Goal: Transaction & Acquisition: Purchase product/service

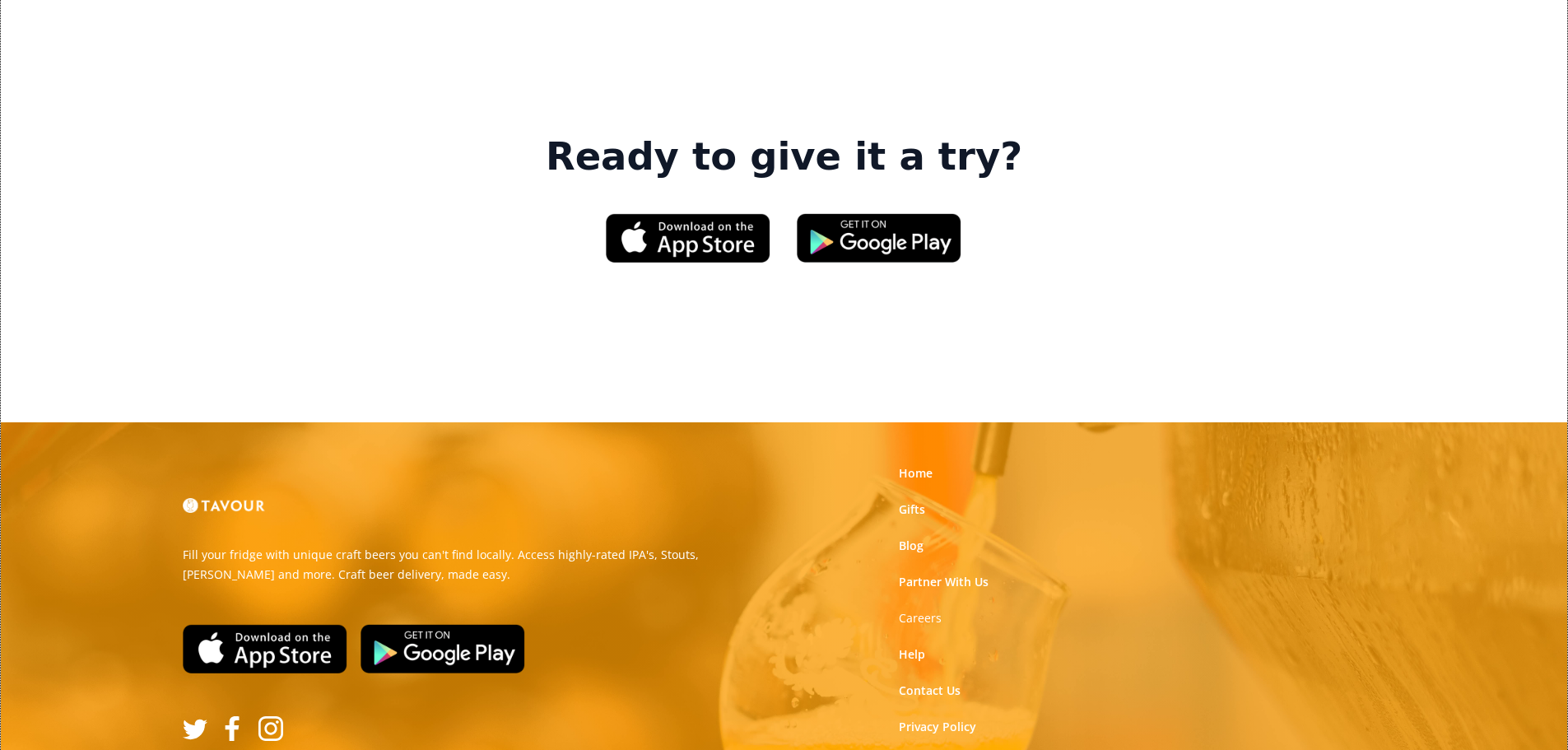
scroll to position [2526, 0]
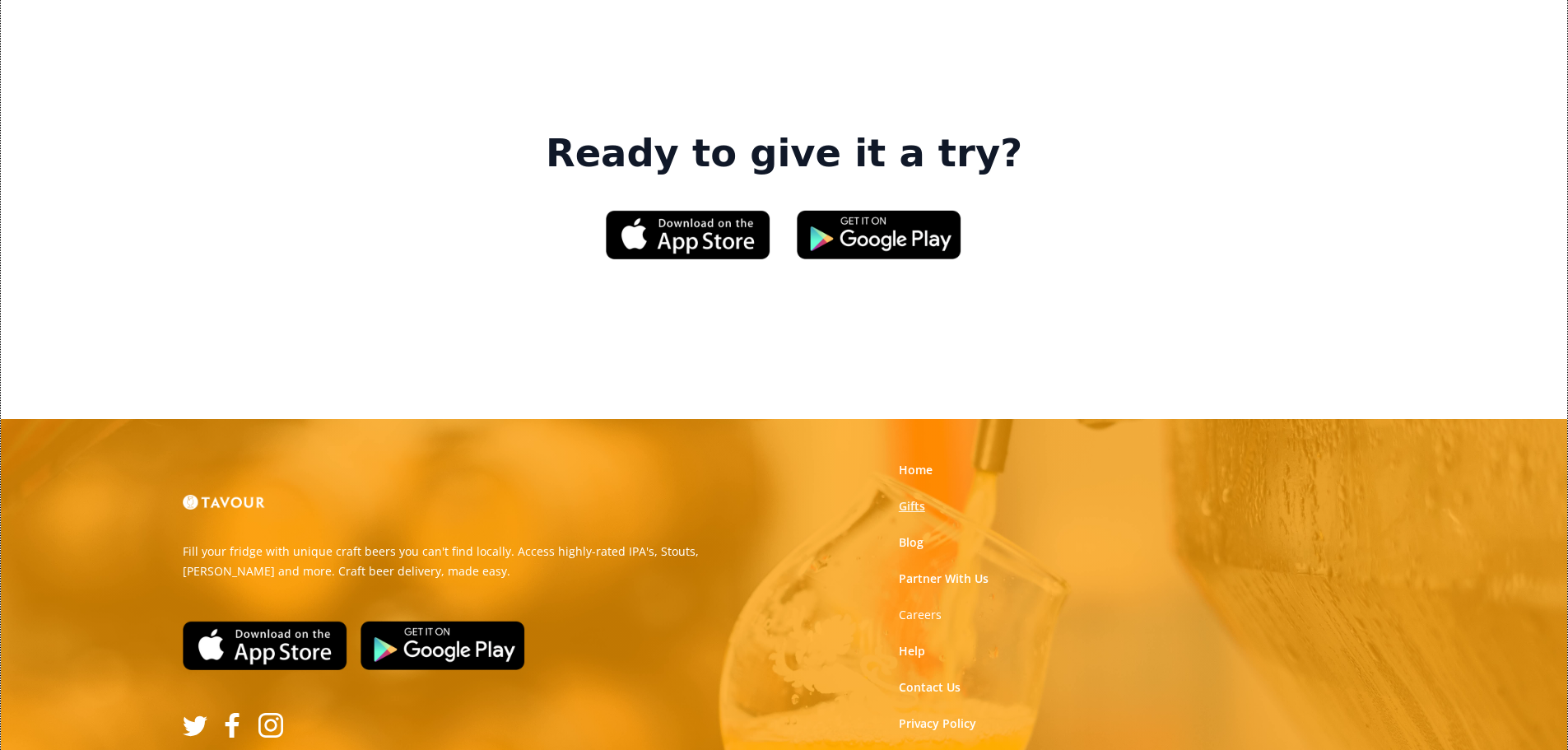
click at [908, 498] on link "Gifts" at bounding box center [912, 506] width 26 height 16
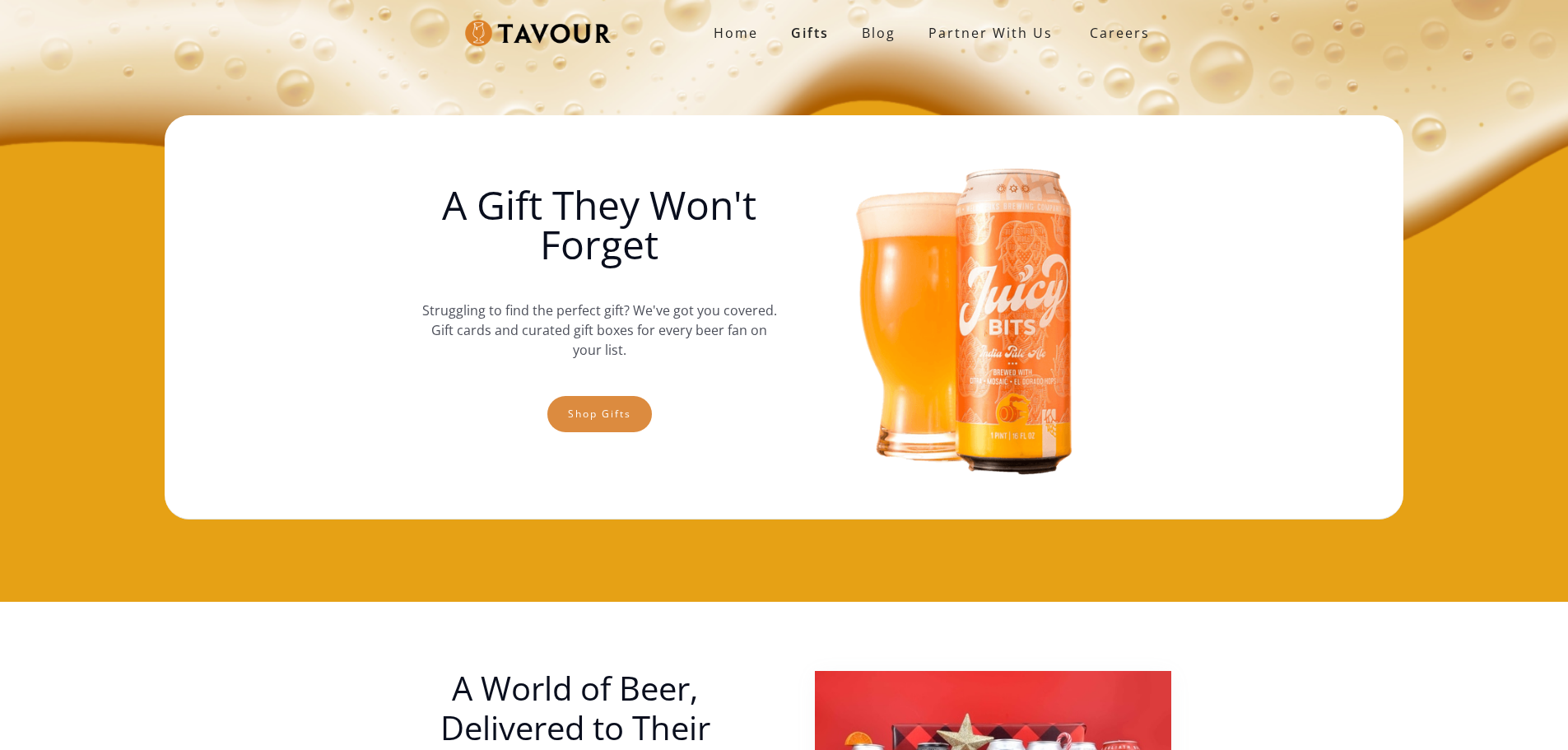
click at [610, 419] on link "Shop gifts" at bounding box center [600, 413] width 105 height 36
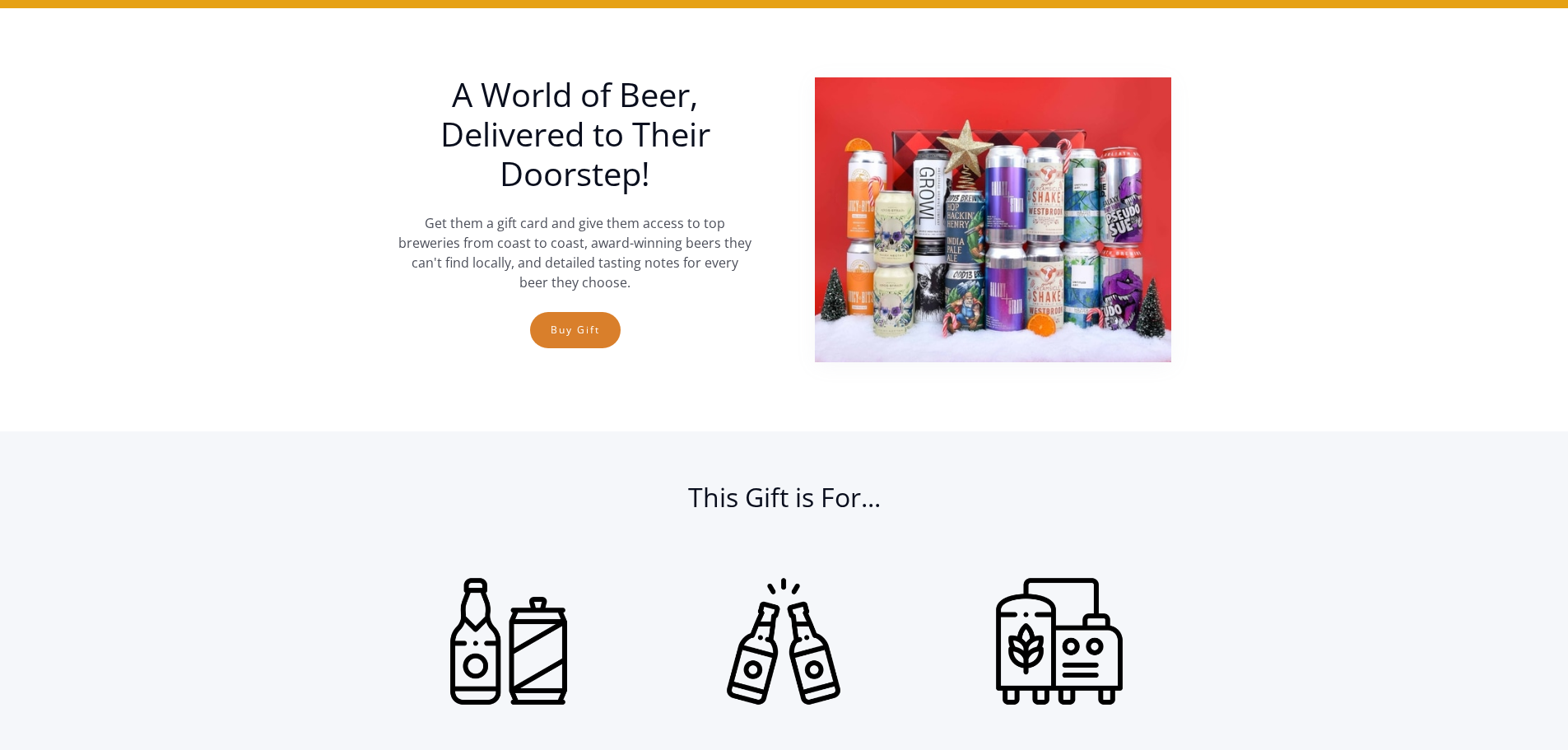
scroll to position [601, 0]
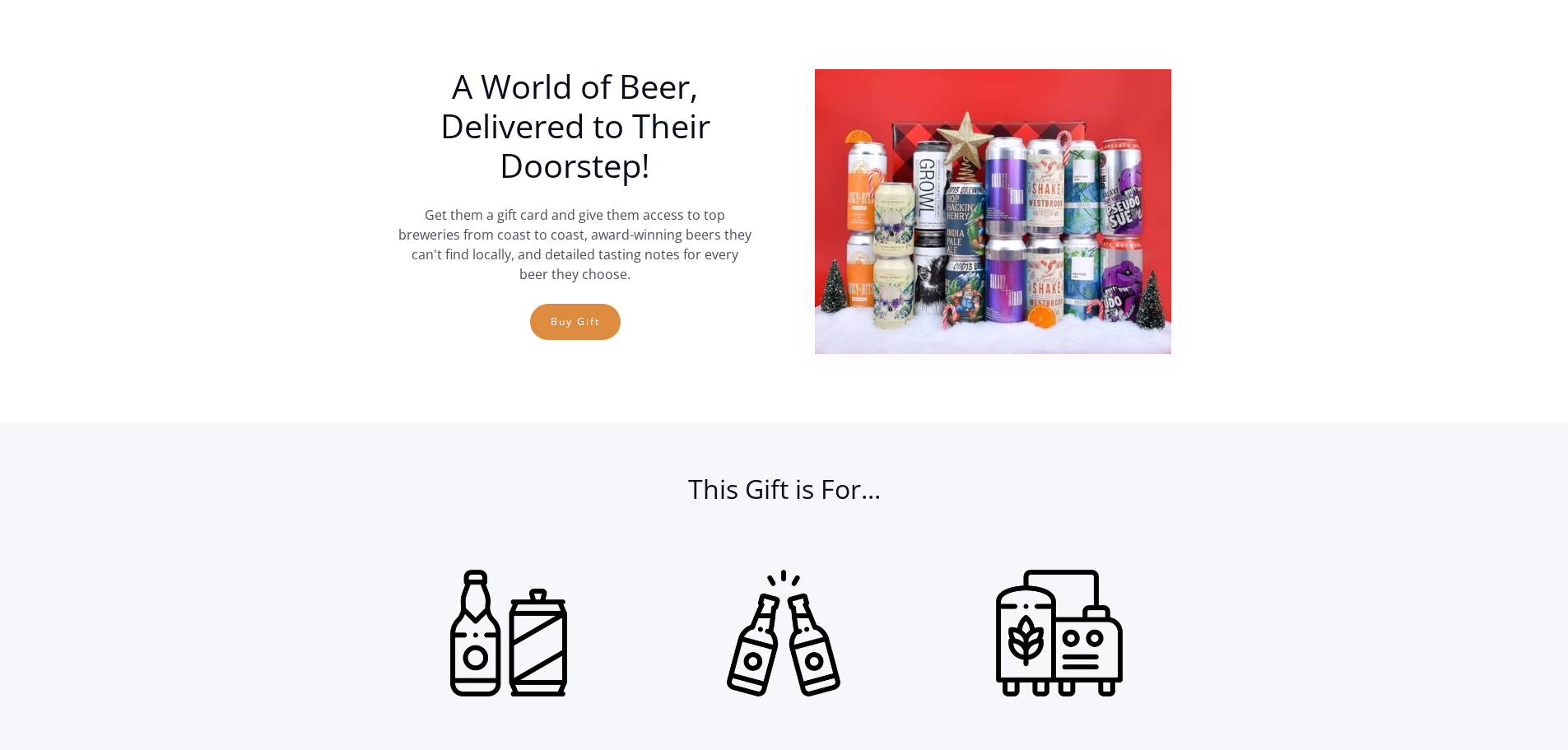
click at [556, 331] on link "Buy Gift" at bounding box center [575, 321] width 90 height 36
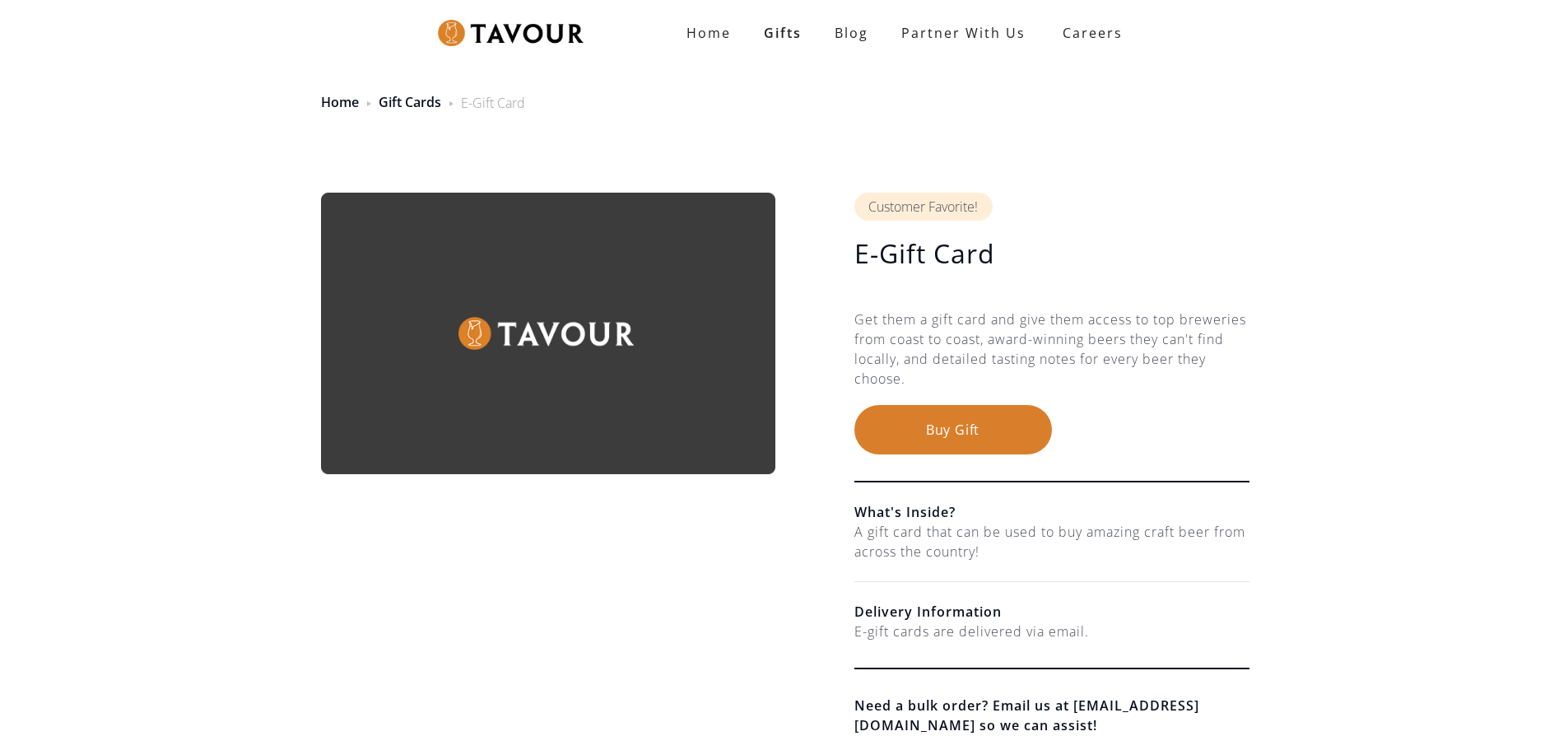
click at [895, 435] on button "Buy Gift" at bounding box center [953, 430] width 198 height 49
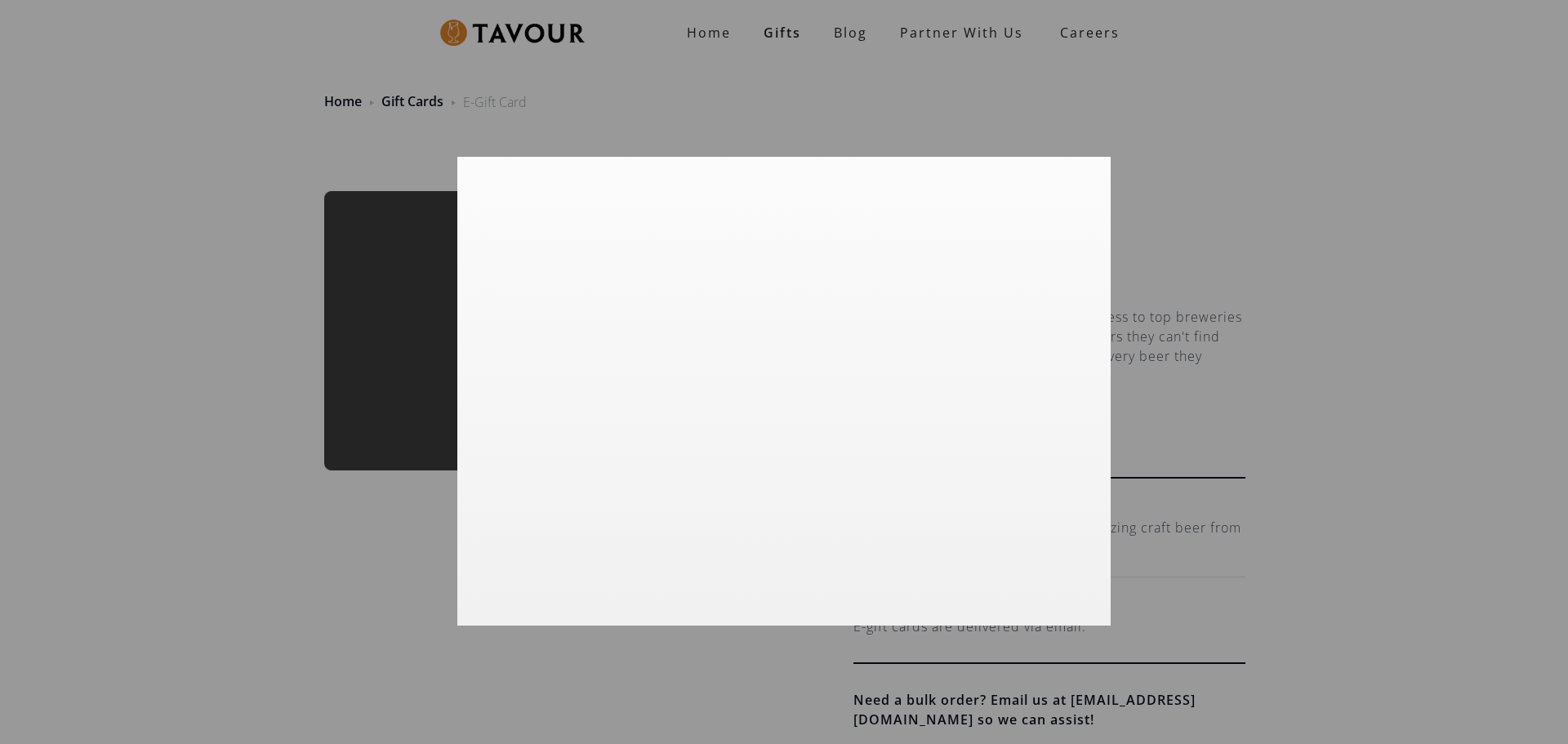
click at [1146, 307] on div at bounding box center [784, 372] width 1568 height 744
click at [1188, 165] on div at bounding box center [784, 372] width 1568 height 744
click at [961, 136] on div at bounding box center [784, 372] width 1568 height 744
click at [433, 209] on div at bounding box center [784, 372] width 1568 height 744
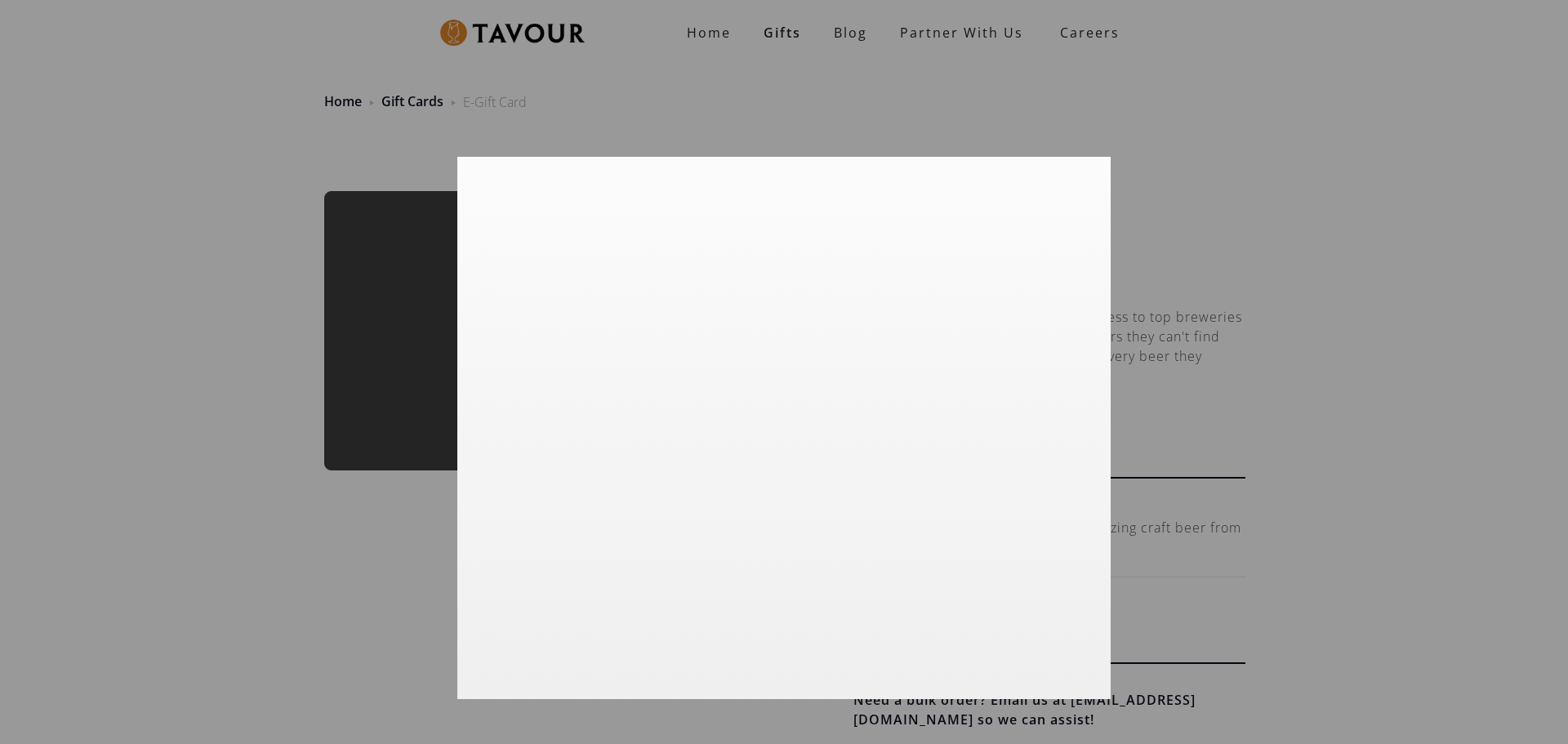
click at [1227, 449] on div at bounding box center [784, 372] width 1568 height 744
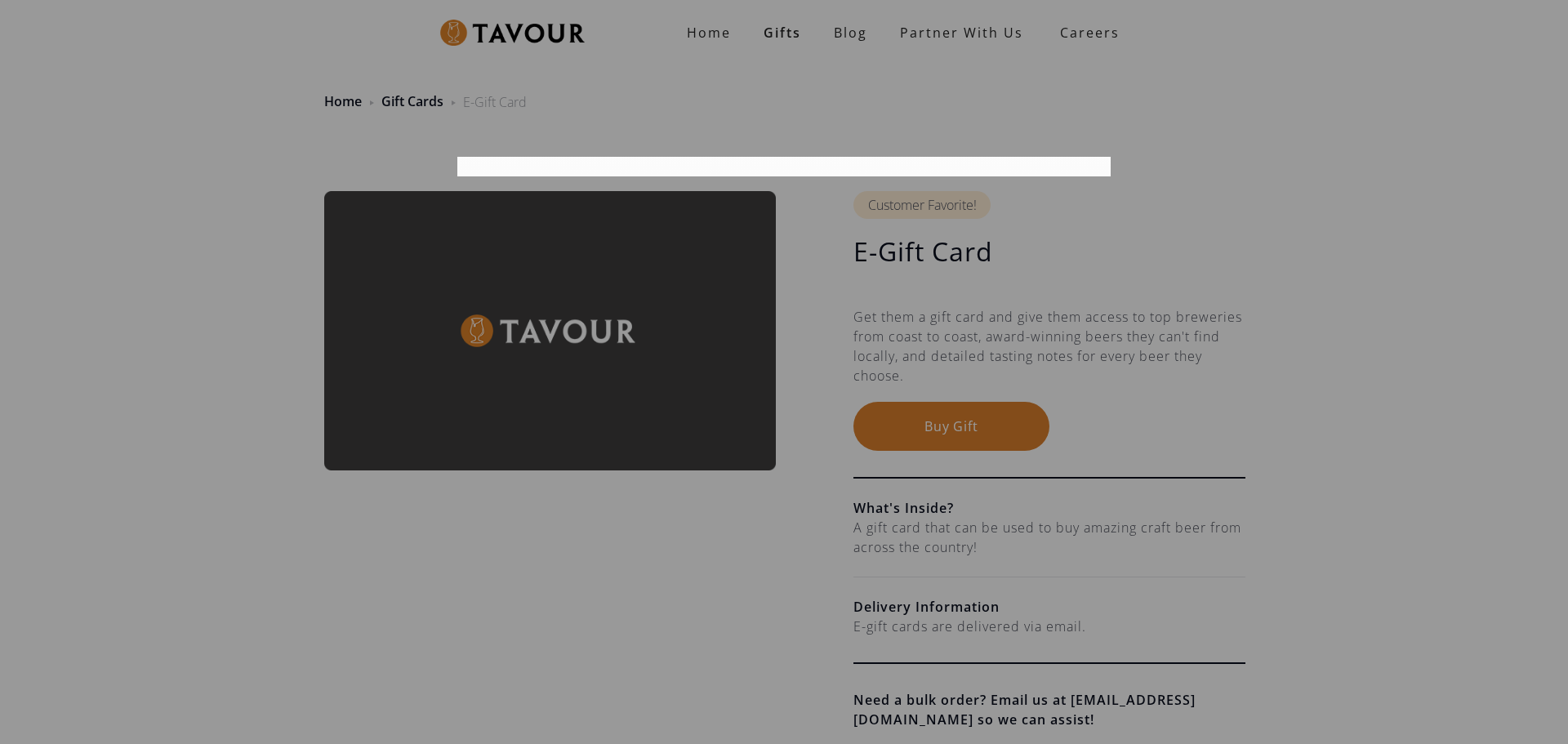
click at [655, 539] on div at bounding box center [784, 372] width 1568 height 744
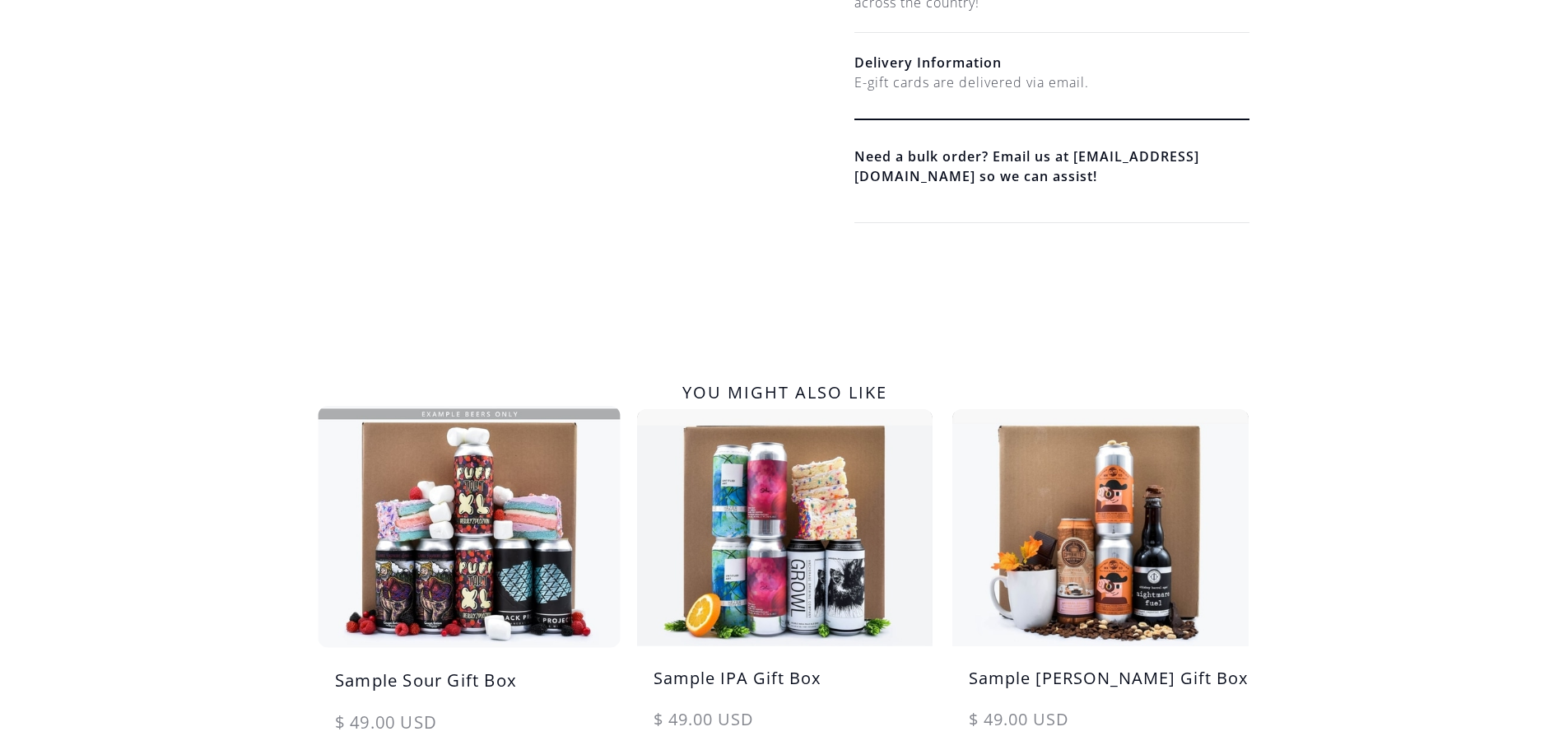
scroll to position [823, 0]
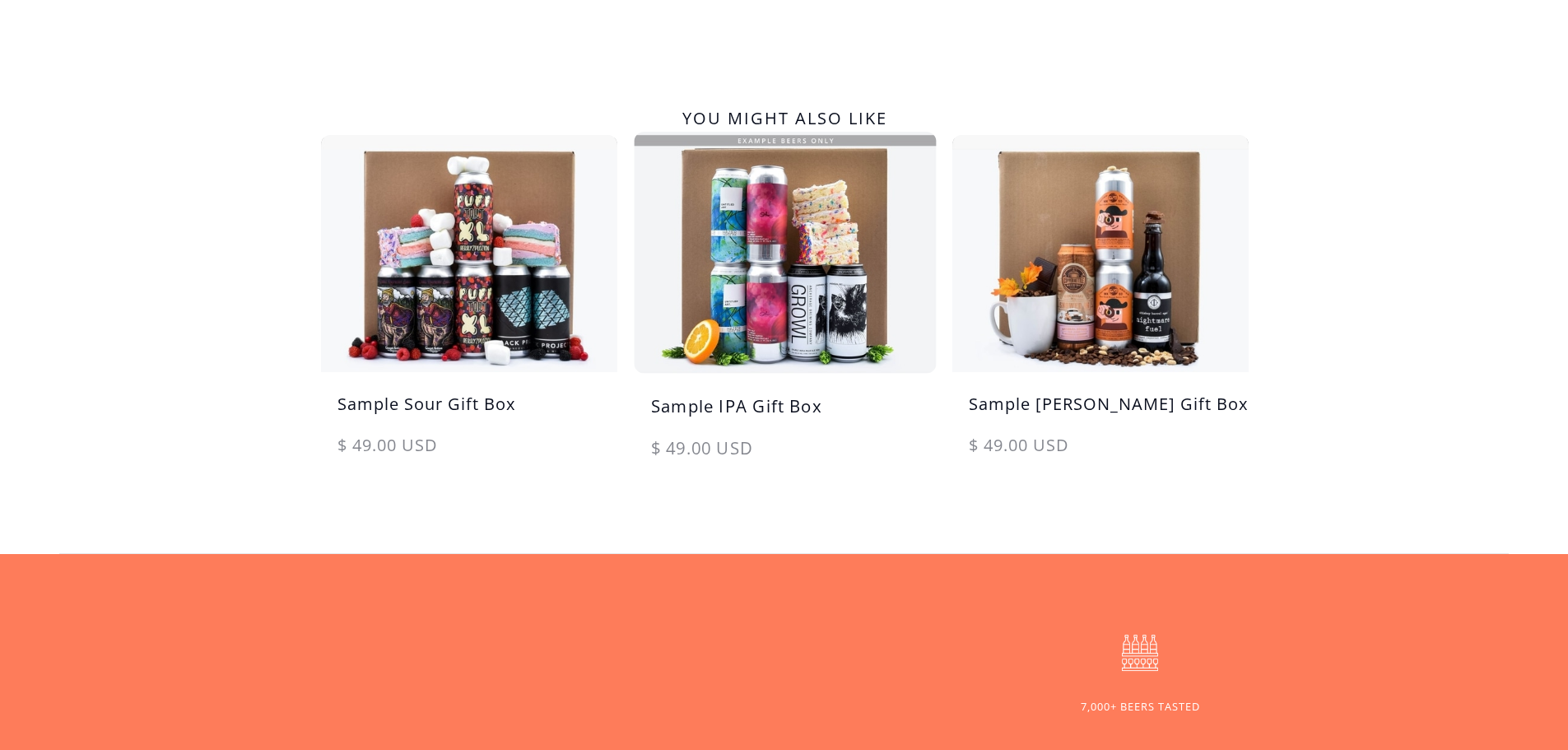
click at [858, 329] on img at bounding box center [785, 252] width 311 height 249
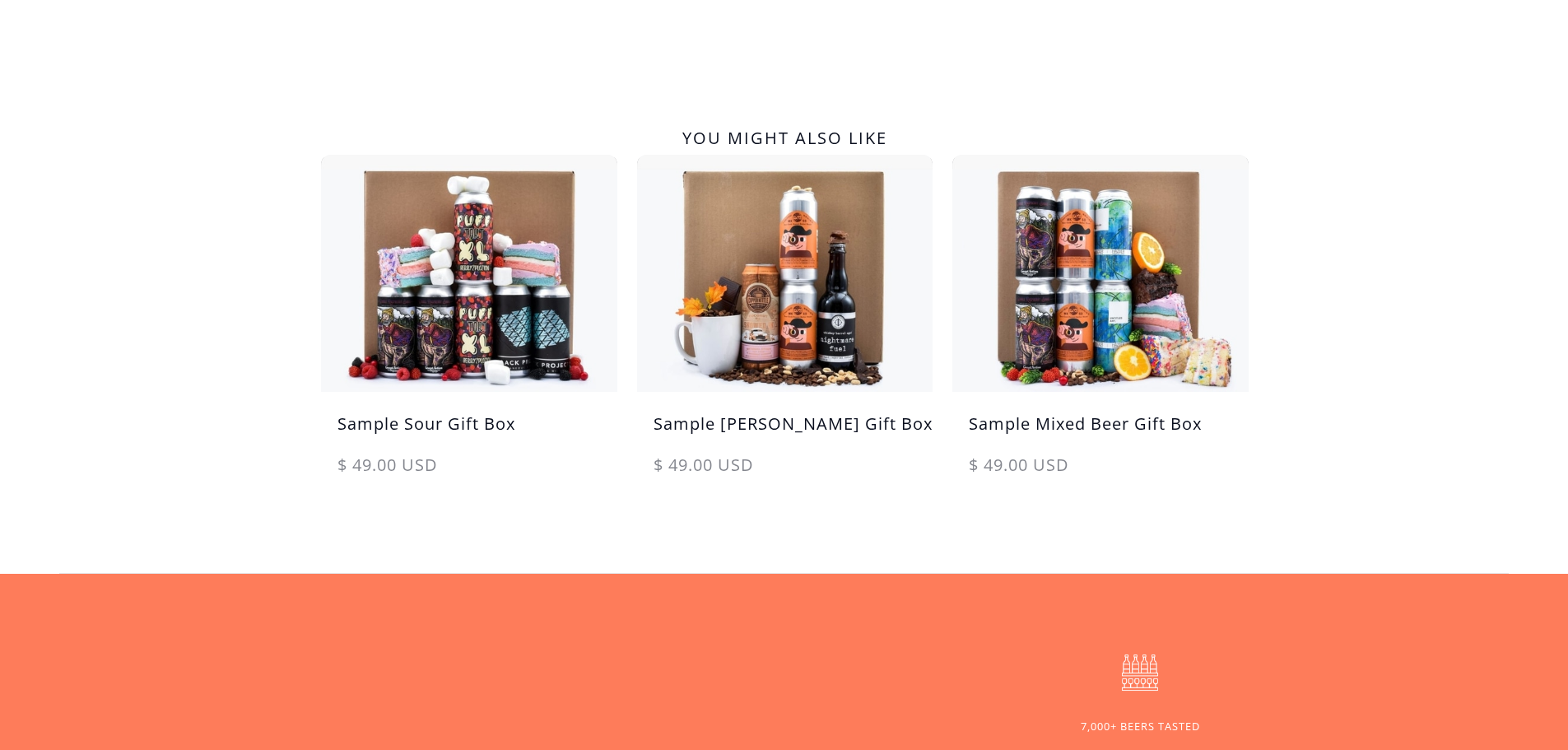
scroll to position [549, 0]
